Goal: Transaction & Acquisition: Purchase product/service

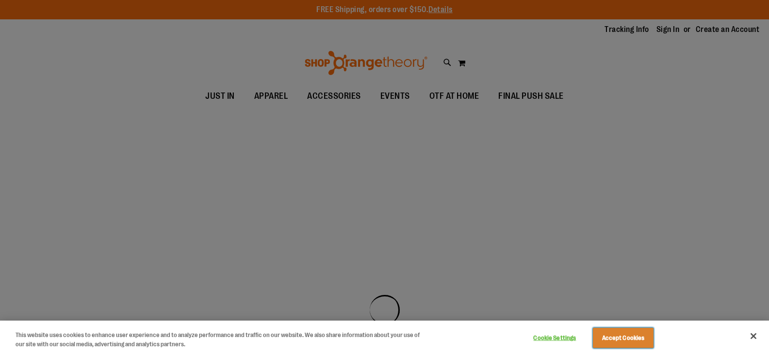
click at [609, 339] on button "Accept Cookies" at bounding box center [623, 338] width 61 height 20
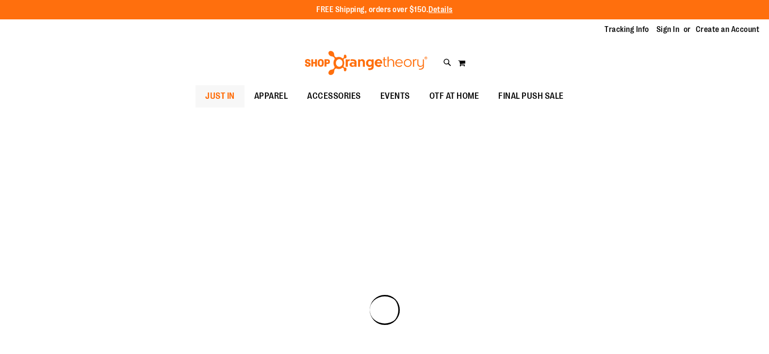
click at [205, 99] on span "JUST IN" at bounding box center [220, 96] width 30 height 22
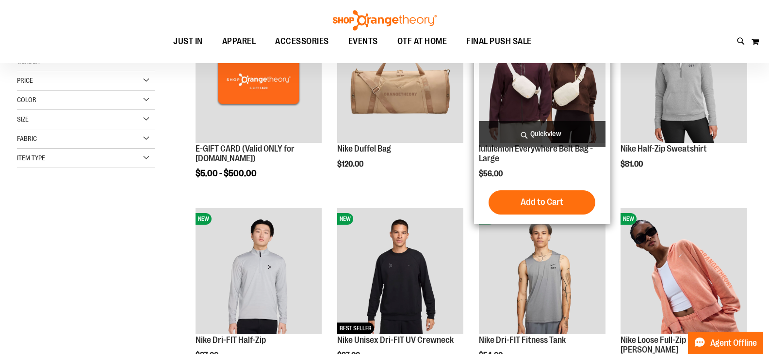
scroll to position [96, 0]
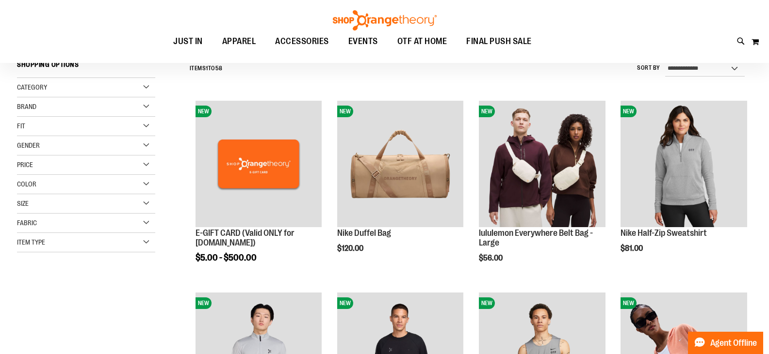
click at [94, 110] on div "Brand" at bounding box center [86, 106] width 138 height 19
click at [145, 107] on div "Brand" at bounding box center [86, 106] width 138 height 19
click at [146, 102] on div "Brand" at bounding box center [86, 106] width 138 height 19
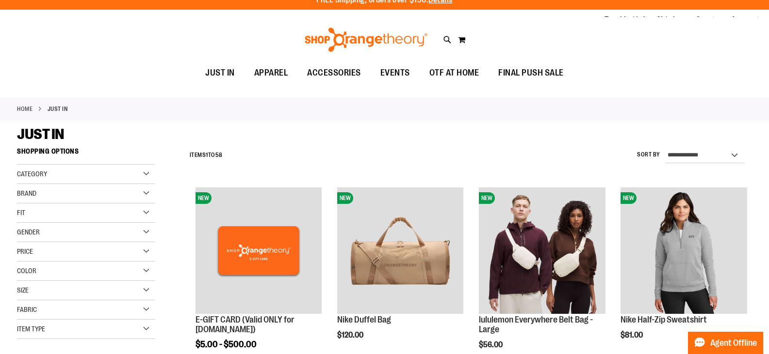
scroll to position [0, 0]
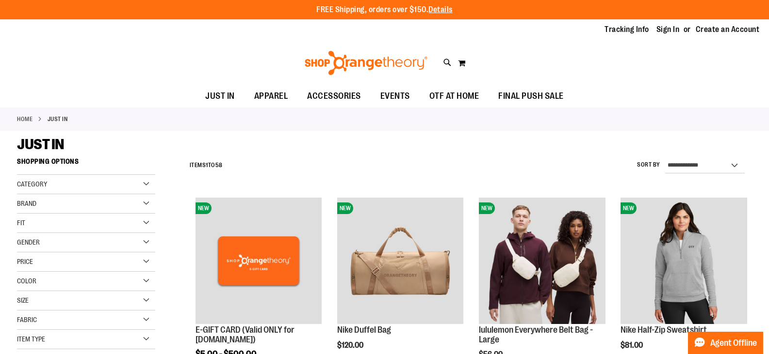
click at [144, 200] on div "Brand" at bounding box center [86, 203] width 138 height 19
click at [19, 201] on span "Brand" at bounding box center [26, 204] width 19 height 8
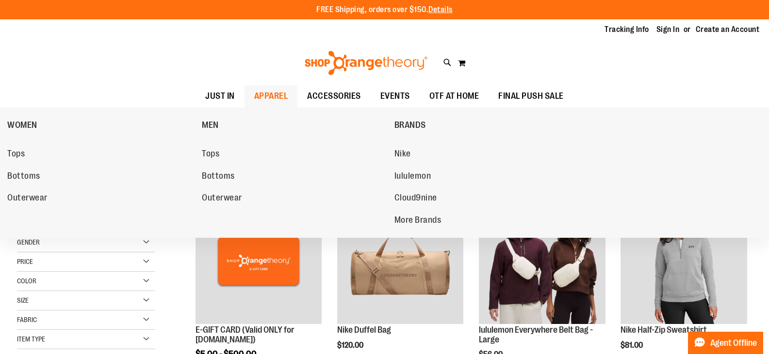
click at [254, 88] on span "APPAREL" at bounding box center [271, 96] width 34 height 22
